Goal: Task Accomplishment & Management: Manage account settings

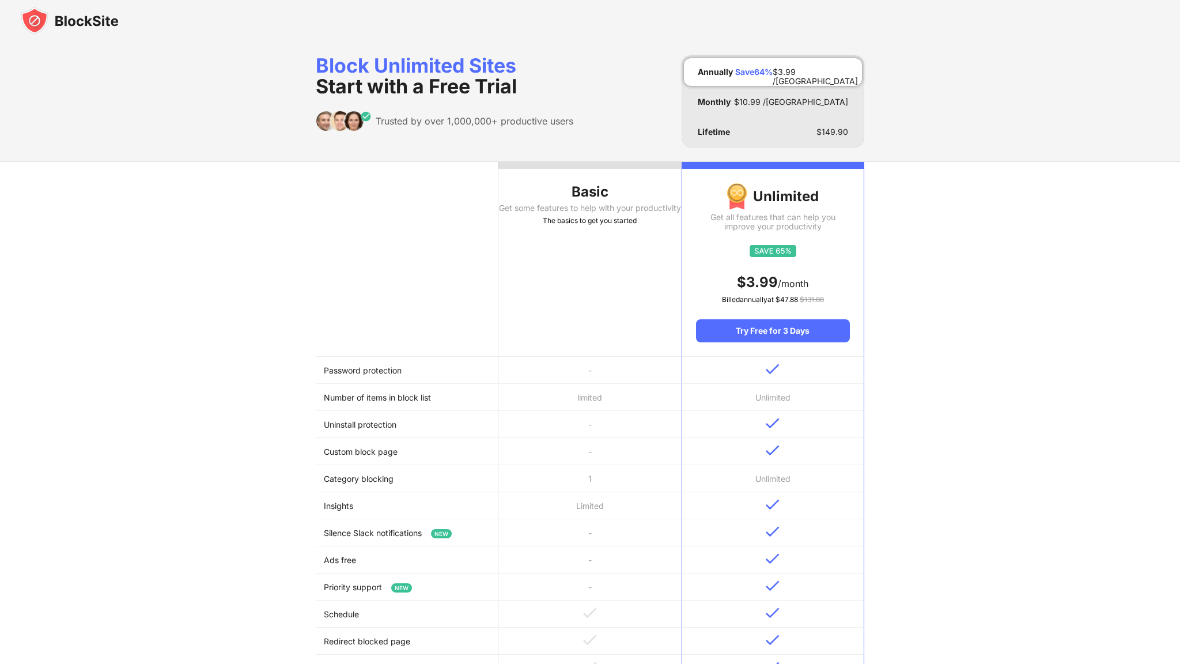
click at [64, 16] on img at bounding box center [70, 21] width 98 height 28
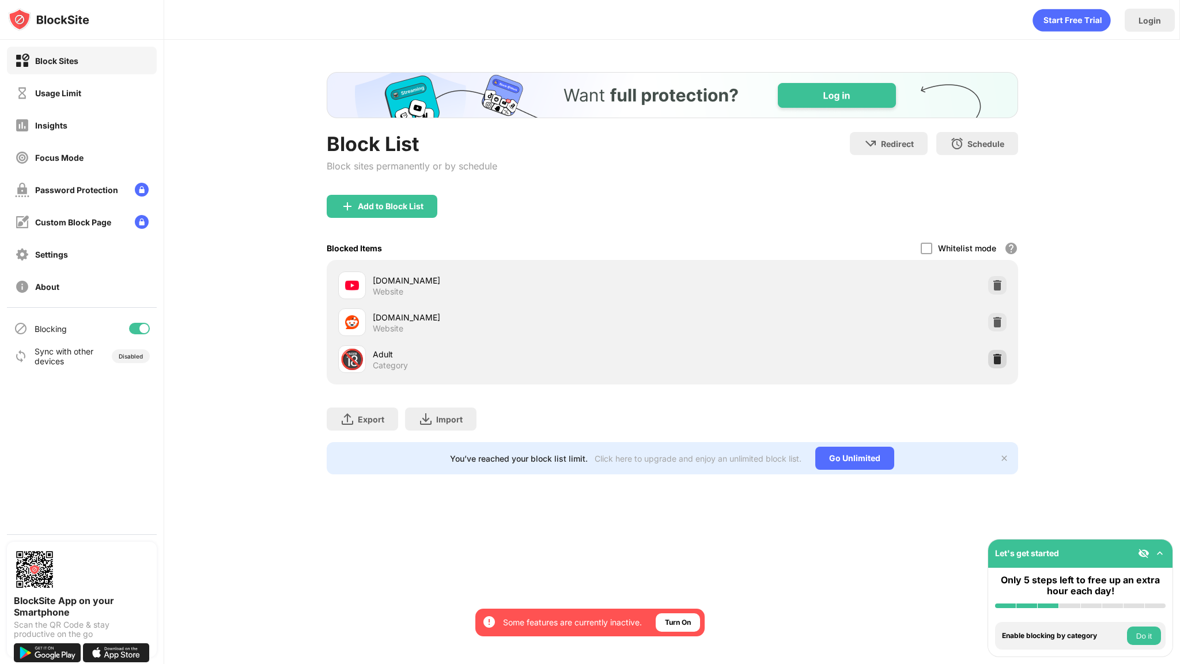
click at [997, 362] on img at bounding box center [998, 359] width 12 height 12
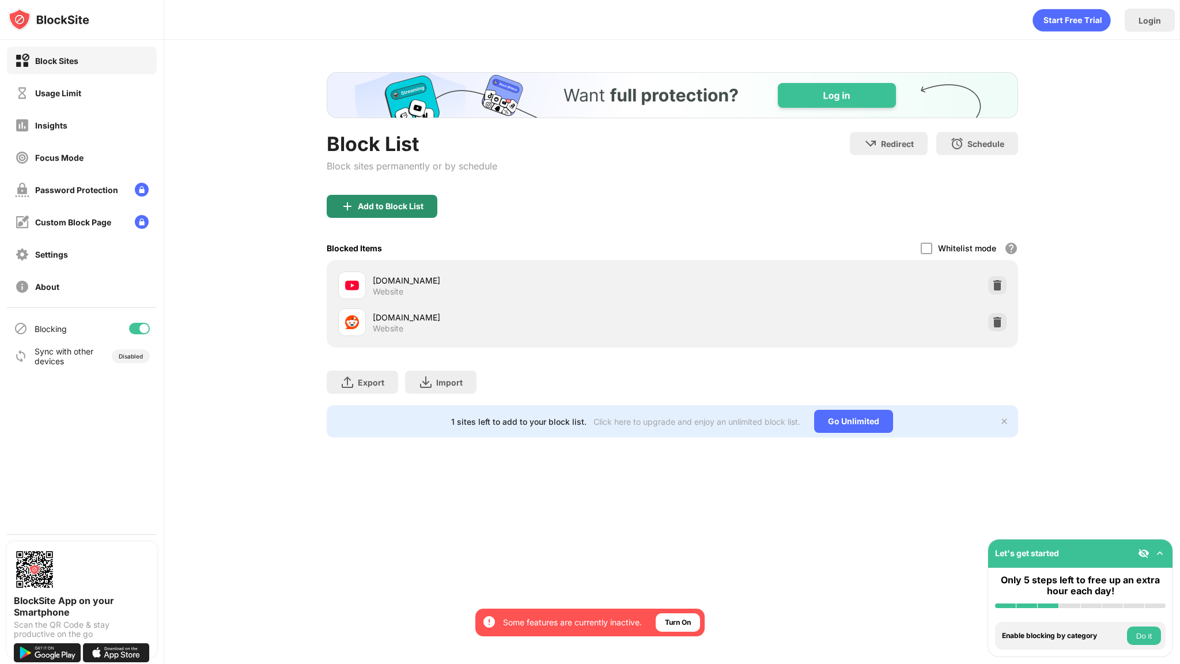
click at [415, 199] on div "Add to Block List" at bounding box center [382, 206] width 111 height 23
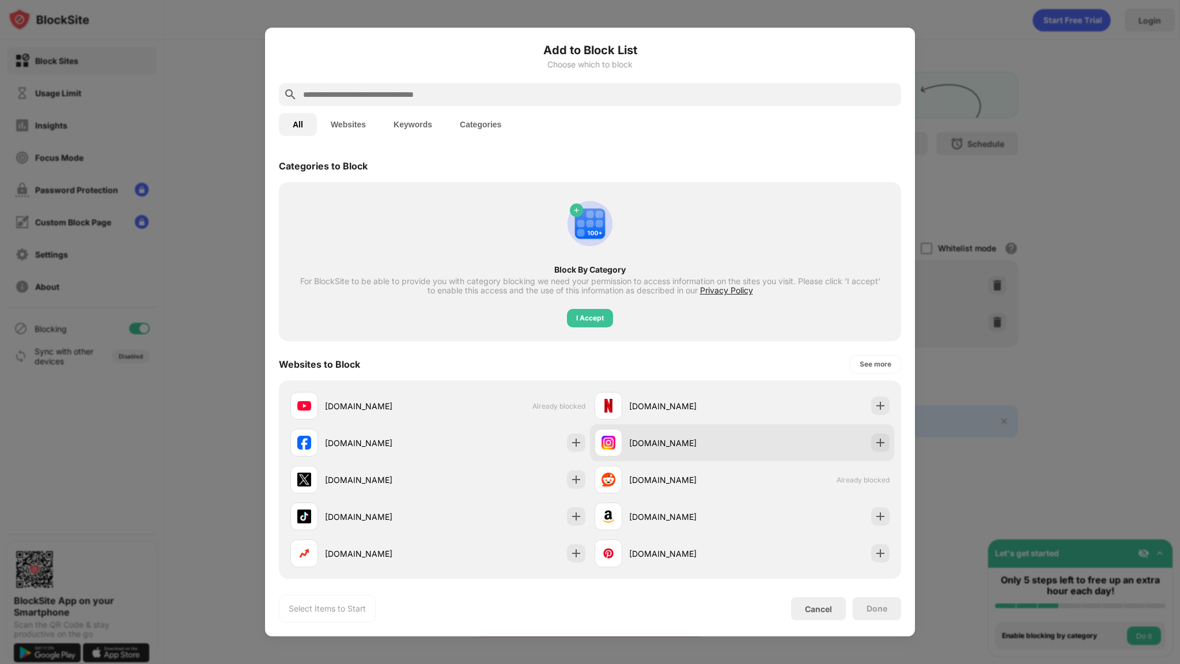
click at [693, 447] on div "instagram.com" at bounding box center [685, 443] width 113 height 12
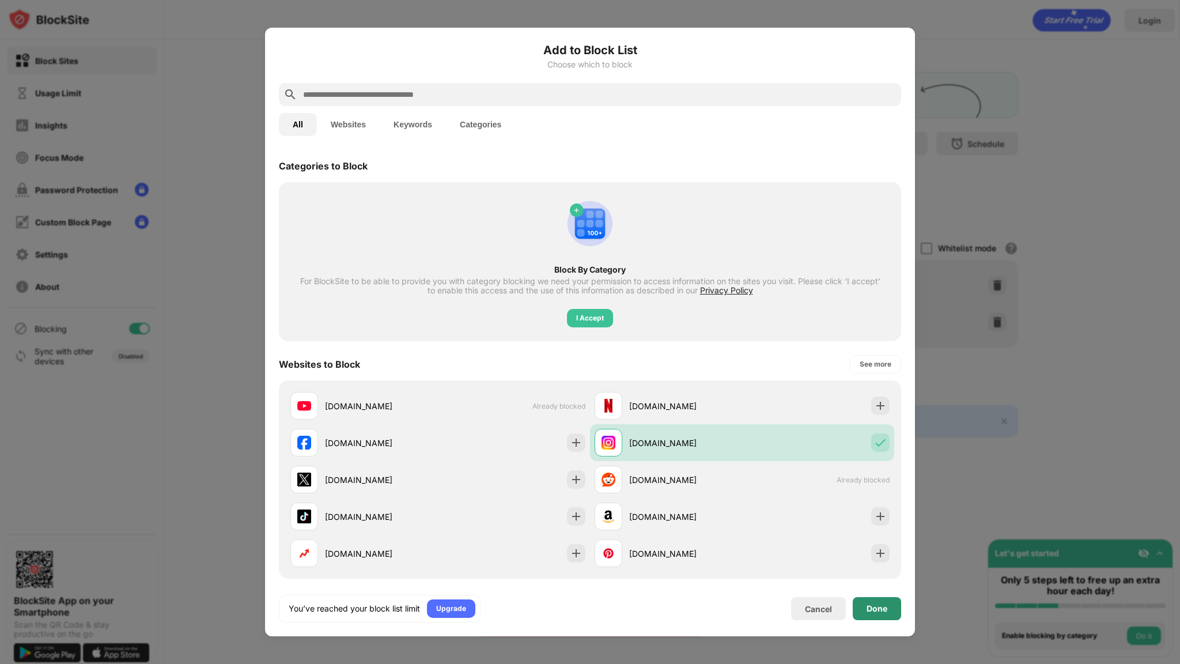
click at [872, 612] on div "Done" at bounding box center [877, 608] width 21 height 9
